Goal: Task Accomplishment & Management: Use online tool/utility

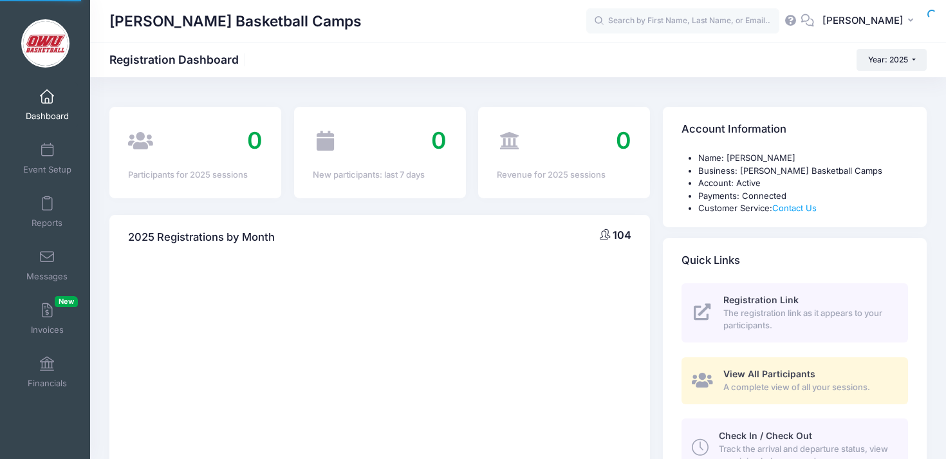
select select
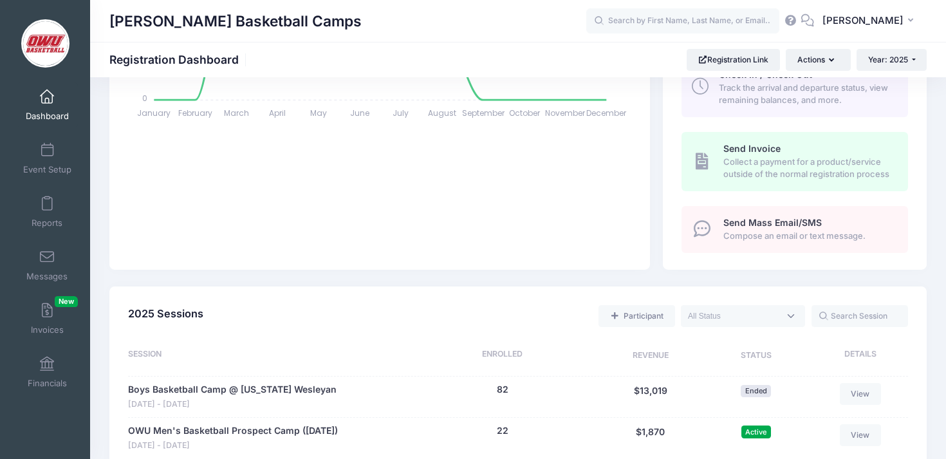
scroll to position [365, 0]
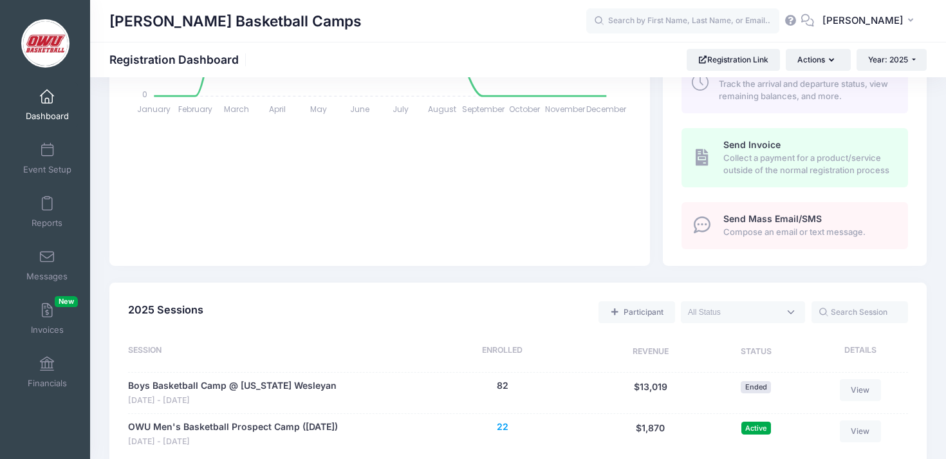
click at [505, 428] on button "22" at bounding box center [503, 427] width 12 height 14
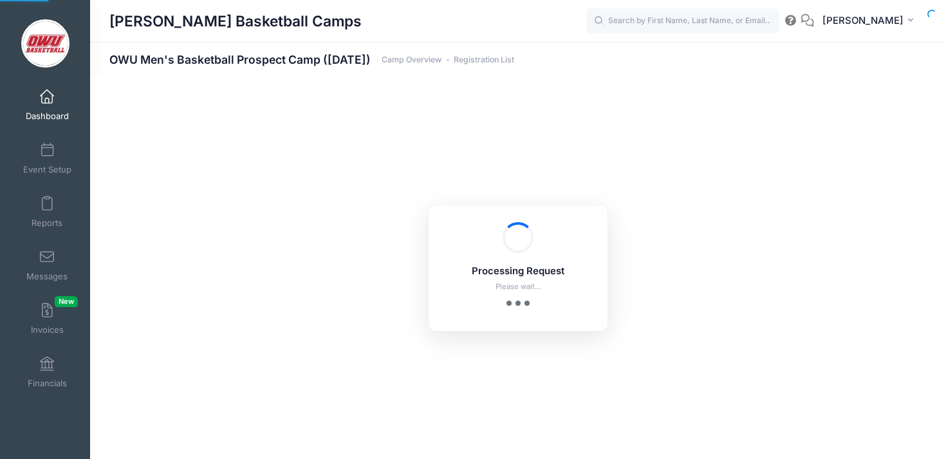
select select "10"
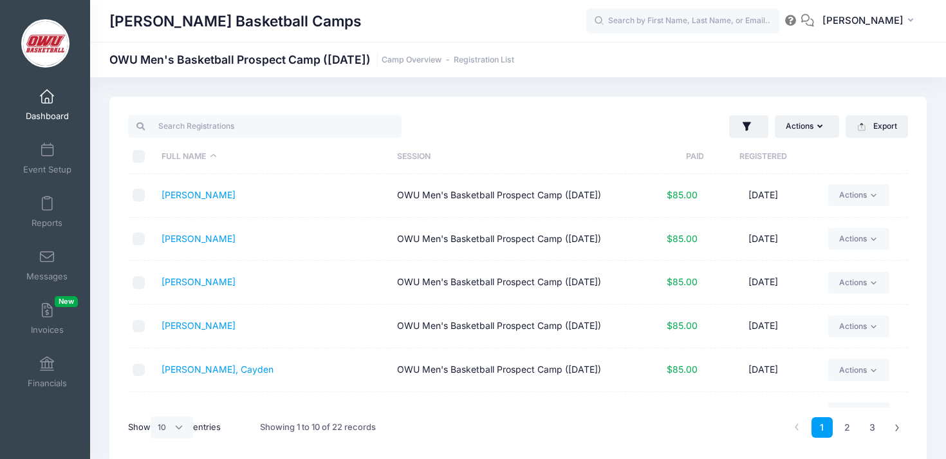
click at [740, 150] on th "Registered" at bounding box center [763, 157] width 118 height 34
click at [219, 193] on link "Tolliver, Jairdan" at bounding box center [246, 194] width 171 height 11
click at [53, 217] on link "Reports" at bounding box center [47, 211] width 61 height 45
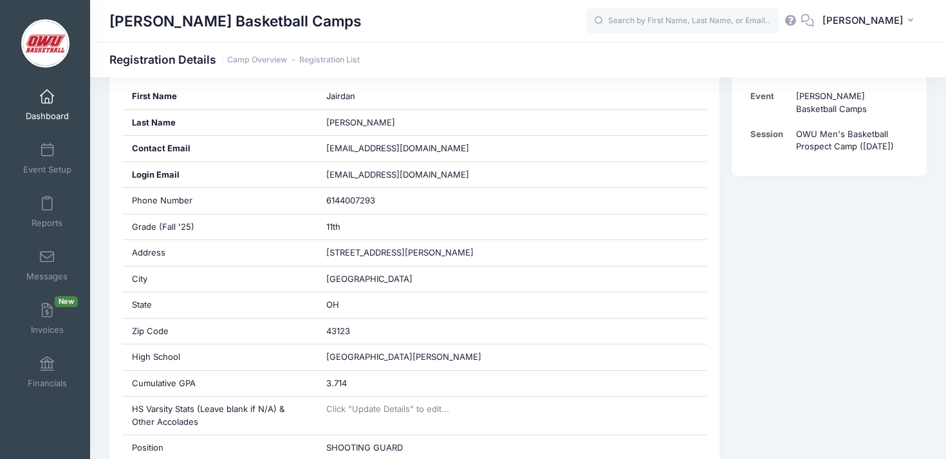
scroll to position [44, 0]
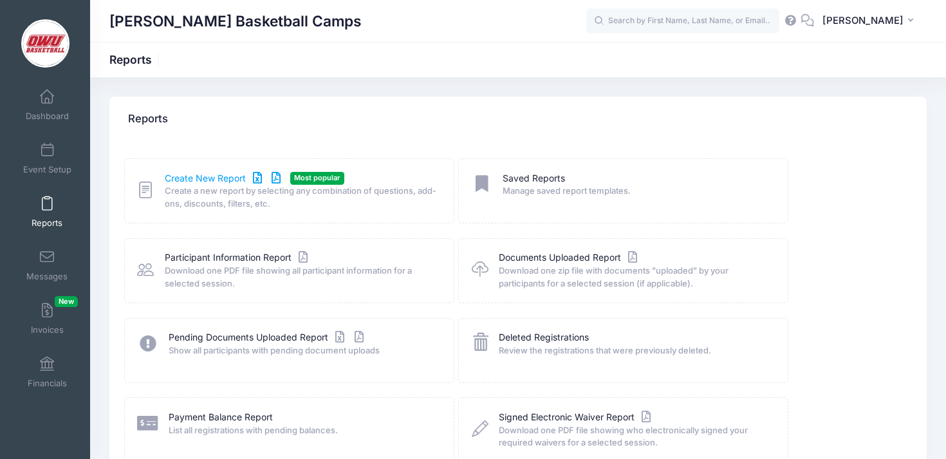
click at [228, 180] on link "Create New Report" at bounding box center [225, 179] width 120 height 14
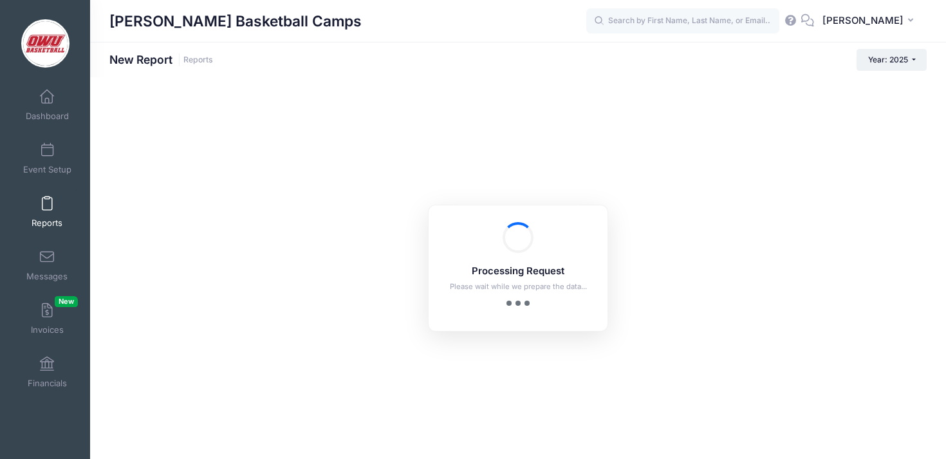
checkbox input "true"
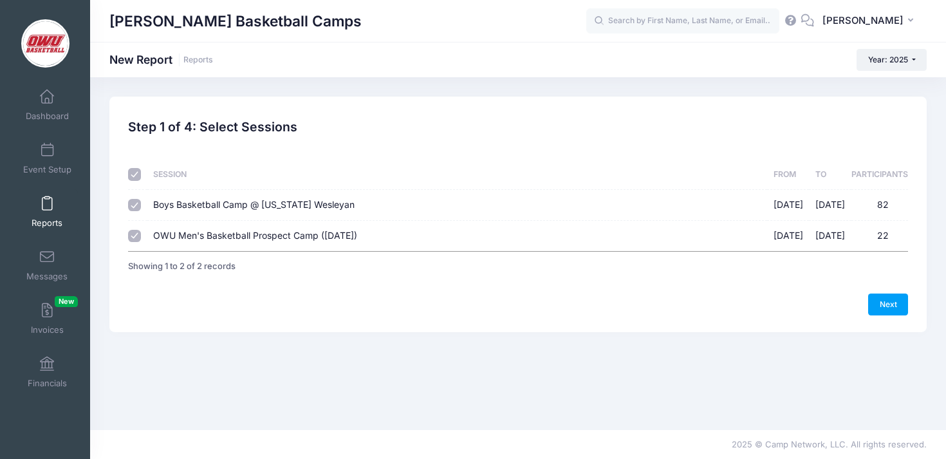
click at [259, 205] on span "Boys Basketball Camp @ [US_STATE] Wesleyan" at bounding box center [253, 204] width 201 height 11
click at [141, 205] on input "Boys Basketball Camp @ [US_STATE] Wesleyan [DATE] - [DATE] 82" at bounding box center [134, 205] width 13 height 13
checkbox input "false"
click at [895, 307] on link "Next" at bounding box center [888, 304] width 40 height 22
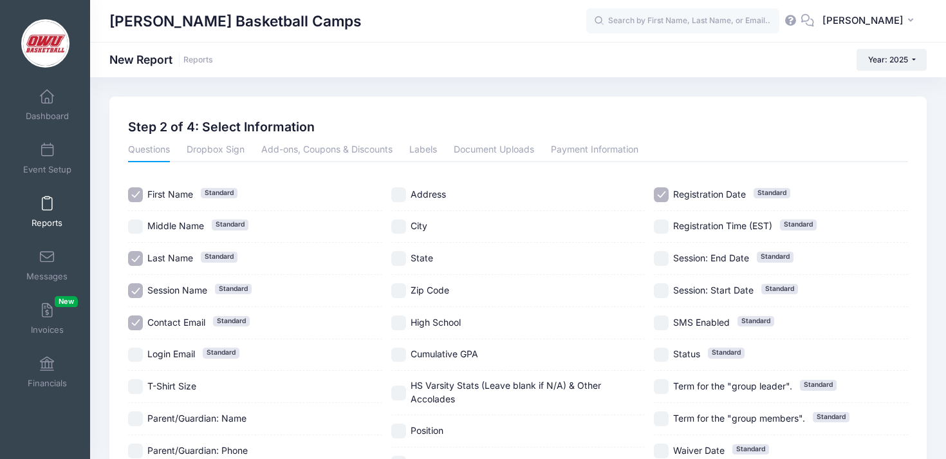
scroll to position [7, 0]
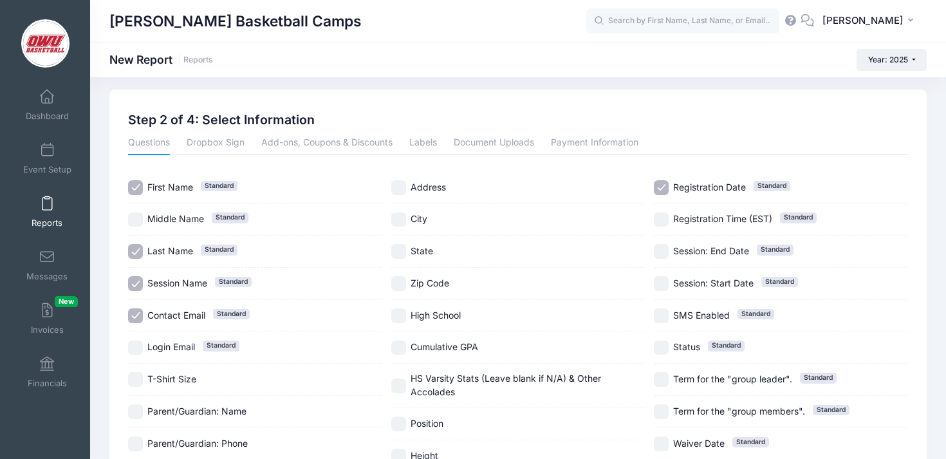
click at [173, 316] on span "Contact Email" at bounding box center [176, 314] width 58 height 11
checkbox input "false"
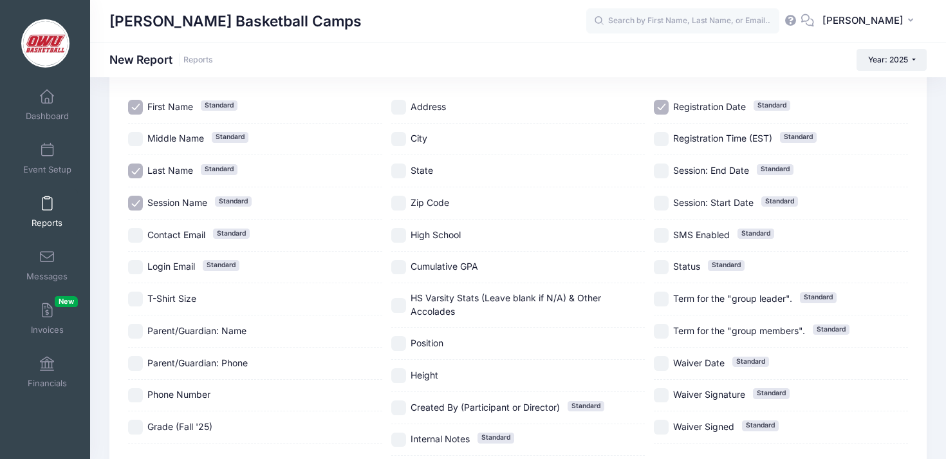
scroll to position [134, 0]
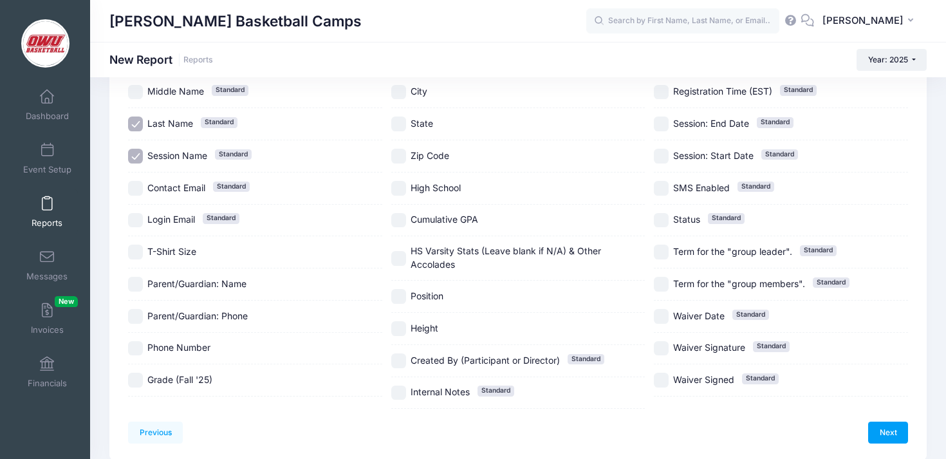
click at [192, 382] on span "Grade (Fall '25)" at bounding box center [179, 379] width 65 height 11
checkbox input "true"
click at [432, 181] on label "High School" at bounding box center [518, 188] width 254 height 15
checkbox input "true"
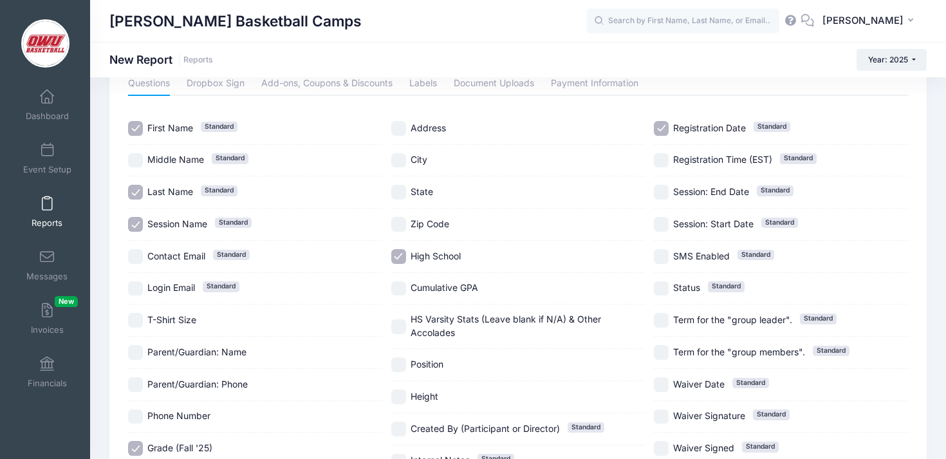
scroll to position [0, 0]
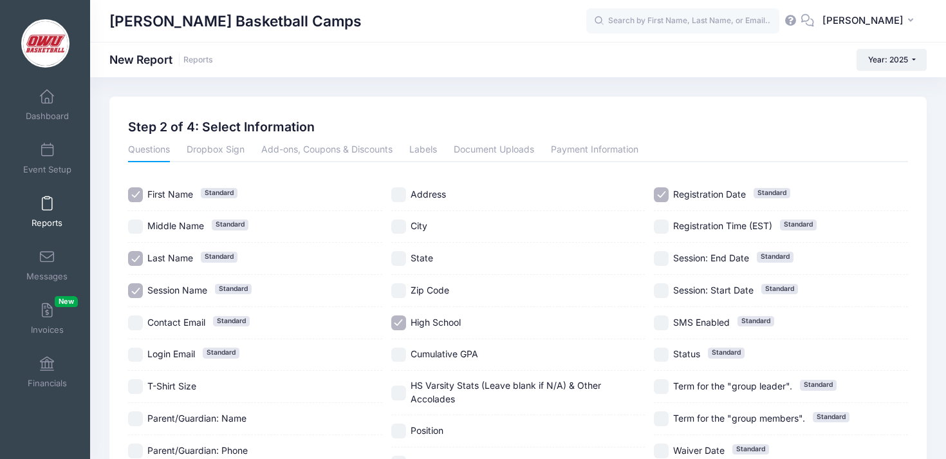
click at [745, 204] on div "Registration Date Standard" at bounding box center [780, 195] width 254 height 32
checkbox input "false"
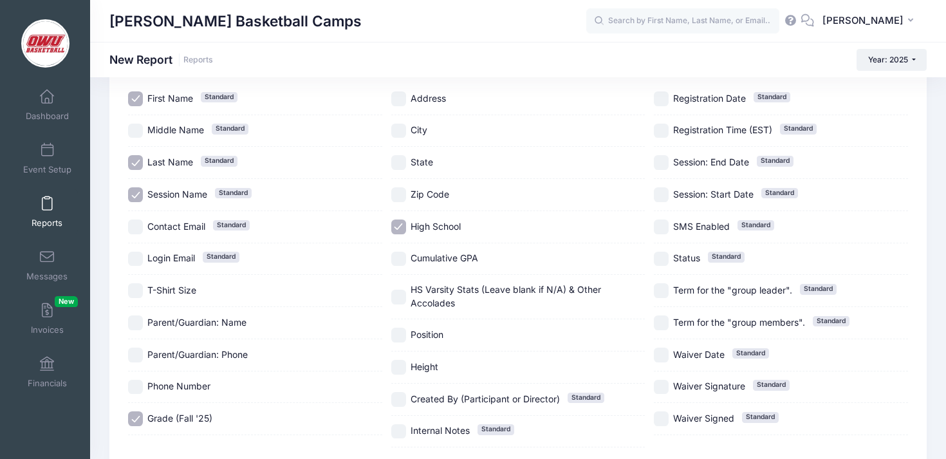
scroll to position [184, 0]
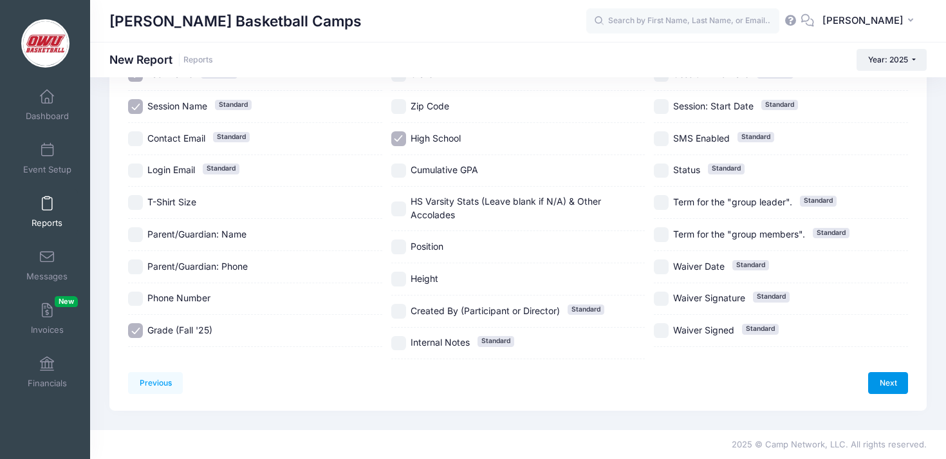
click at [878, 380] on link "Next" at bounding box center [888, 383] width 40 height 22
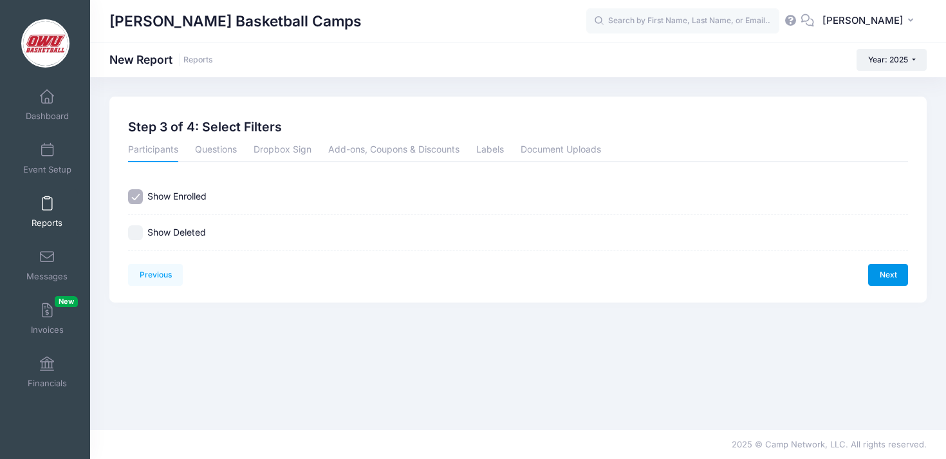
scroll to position [0, 0]
click at [882, 269] on link "Next" at bounding box center [888, 275] width 40 height 22
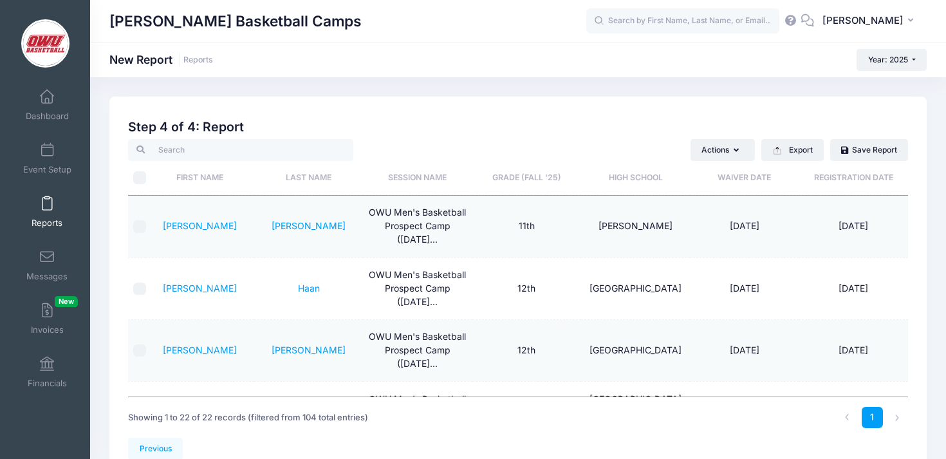
click at [524, 176] on th "Grade (Fall '25)" at bounding box center [526, 178] width 109 height 34
